Goal: Task Accomplishment & Management: Use online tool/utility

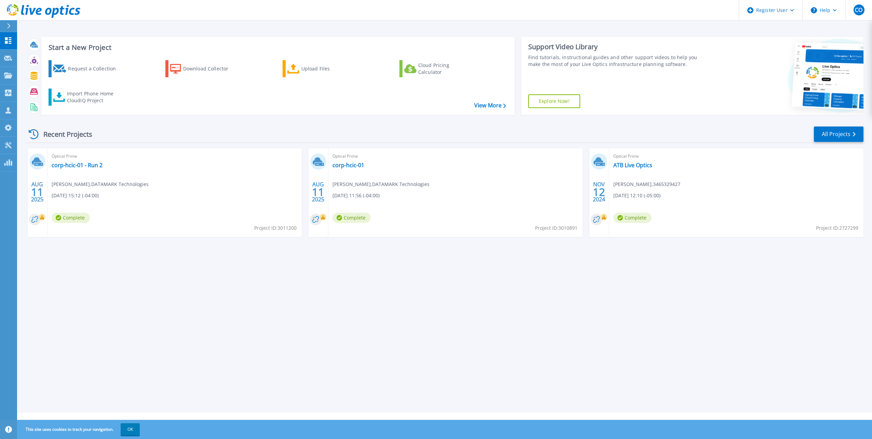
click at [12, 28] on div at bounding box center [11, 26] width 11 height 12
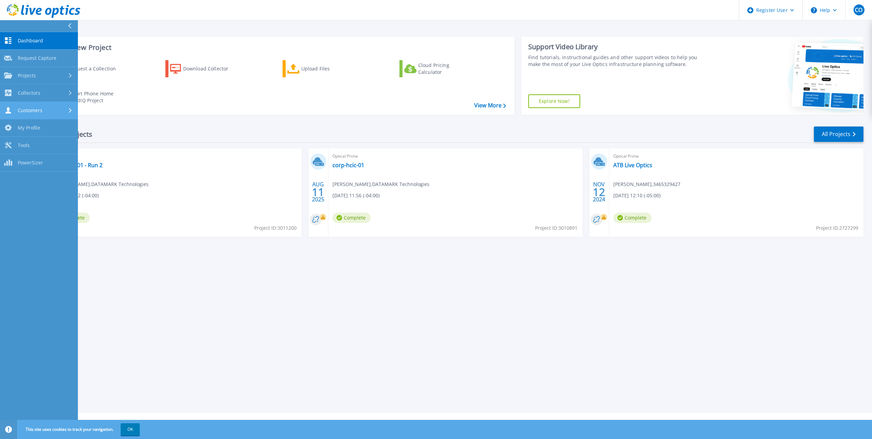
click at [35, 108] on span "Customers" at bounding box center [30, 110] width 25 height 6
click at [52, 184] on link "Search & Manage Users" at bounding box center [39, 187] width 78 height 22
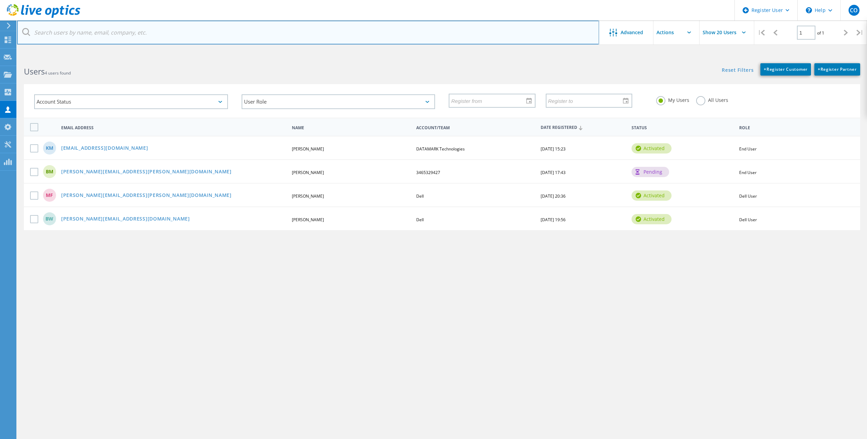
click at [154, 34] on input "text" at bounding box center [308, 32] width 582 height 24
paste input "AB583301"
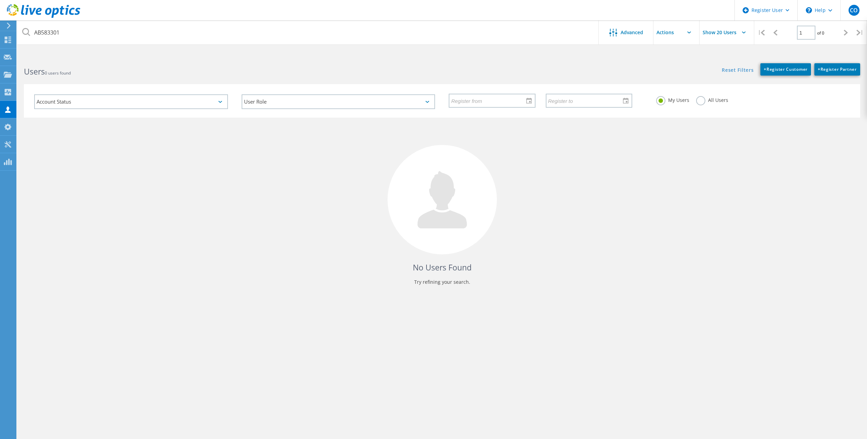
click at [9, 25] on use at bounding box center [9, 26] width 4 height 6
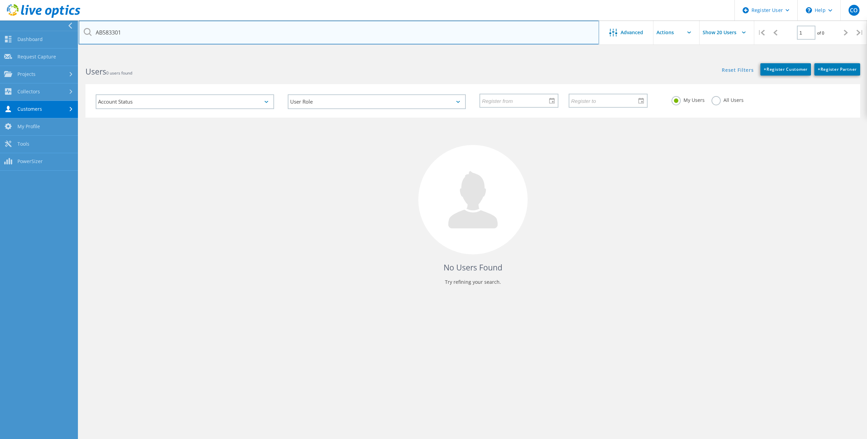
drag, startPoint x: 132, startPoint y: 29, endPoint x: 78, endPoint y: 29, distance: 53.3
click at [0, 24] on html "Register User \n Help Explore Helpful Articles Contact Support CO Dell User Col…" at bounding box center [433, 232] width 867 height 464
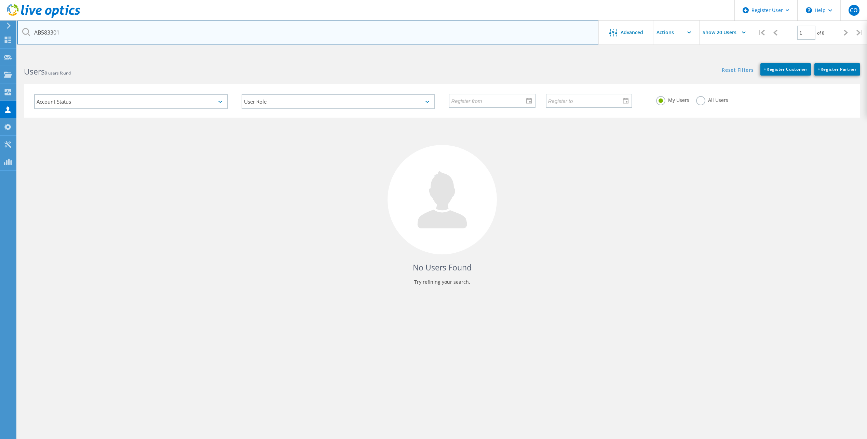
paste input "2TWZG04"
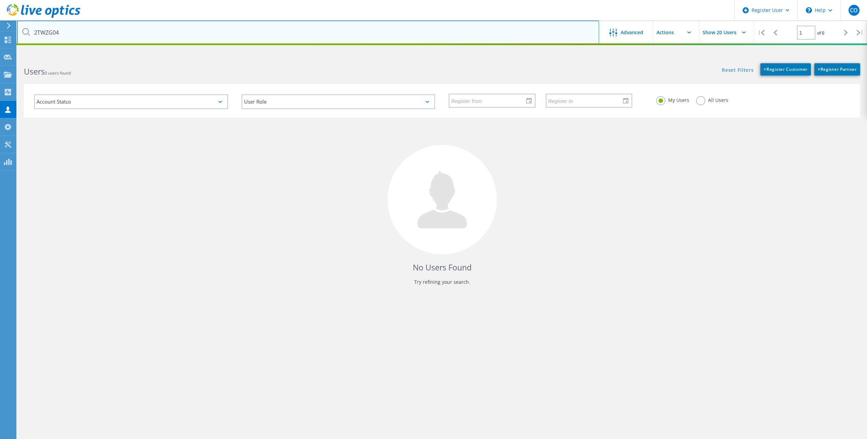
type input "2TWZG04"
